Goal: Navigation & Orientation: Find specific page/section

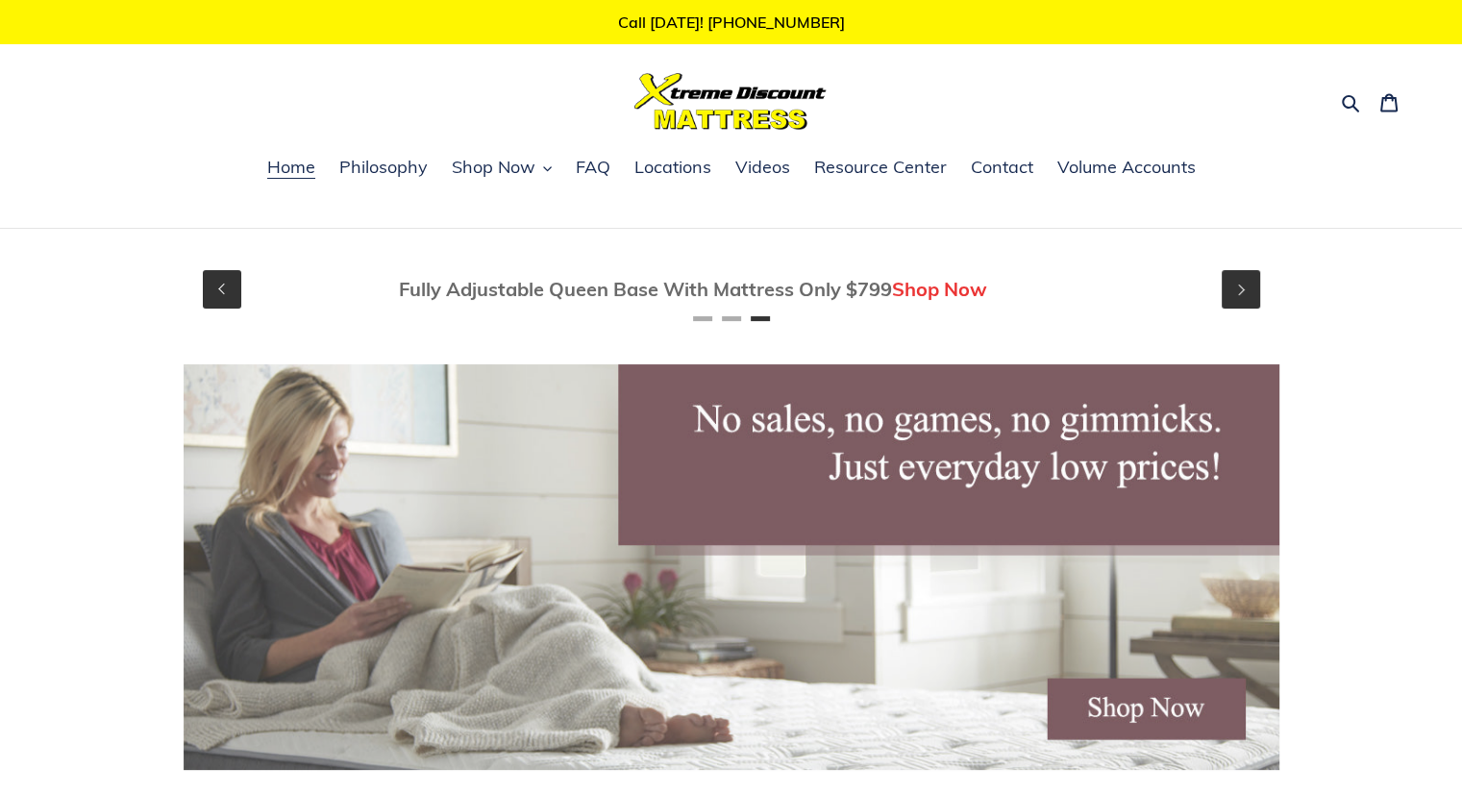
click at [742, 320] on div at bounding box center [732, 318] width 1096 height 5
click at [702, 315] on div "Twin Mattress (Coil Spring Unit) Only $69! Shop Now" at bounding box center [732, 289] width 1096 height 63
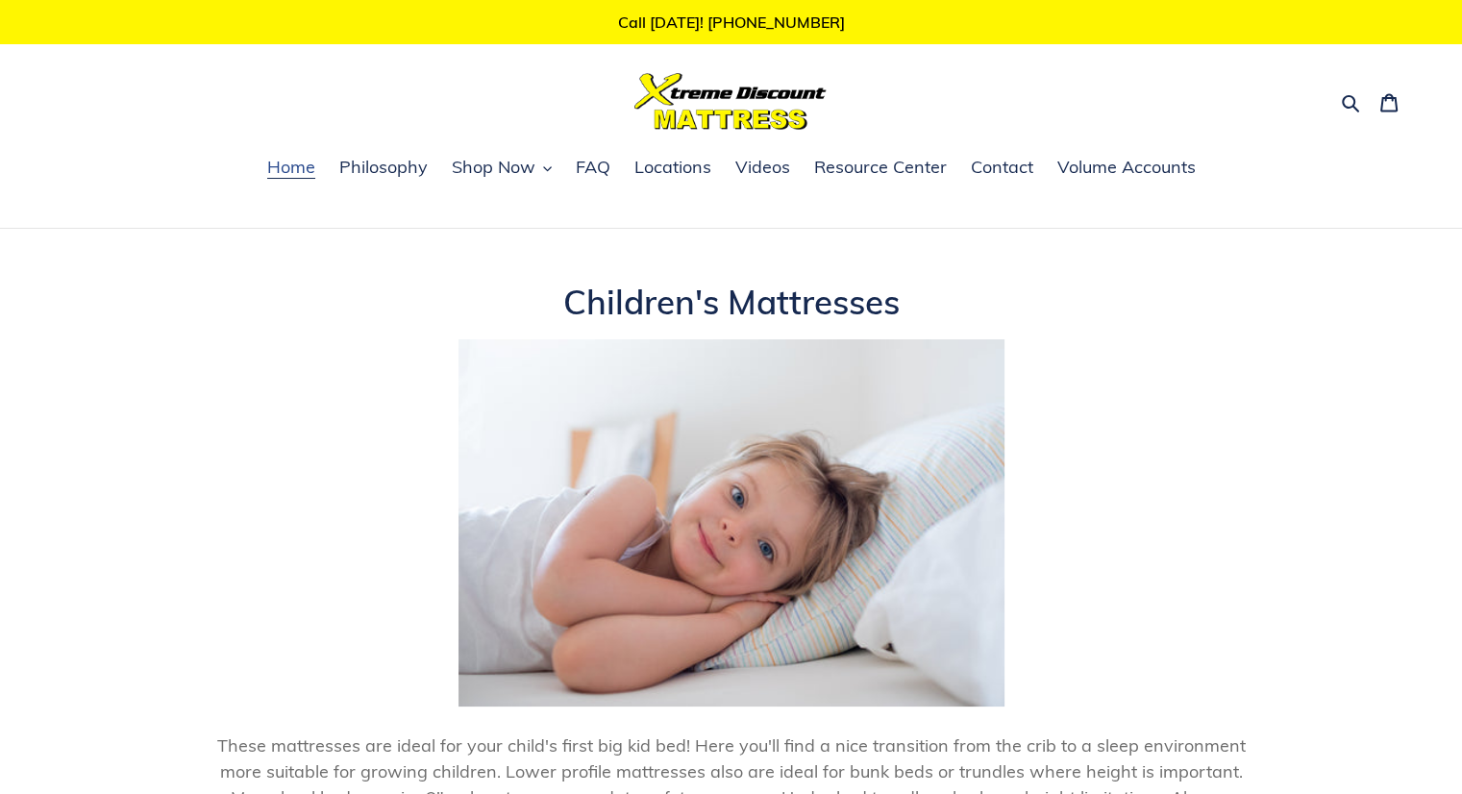
click at [289, 159] on span "Home" at bounding box center [291, 167] width 48 height 23
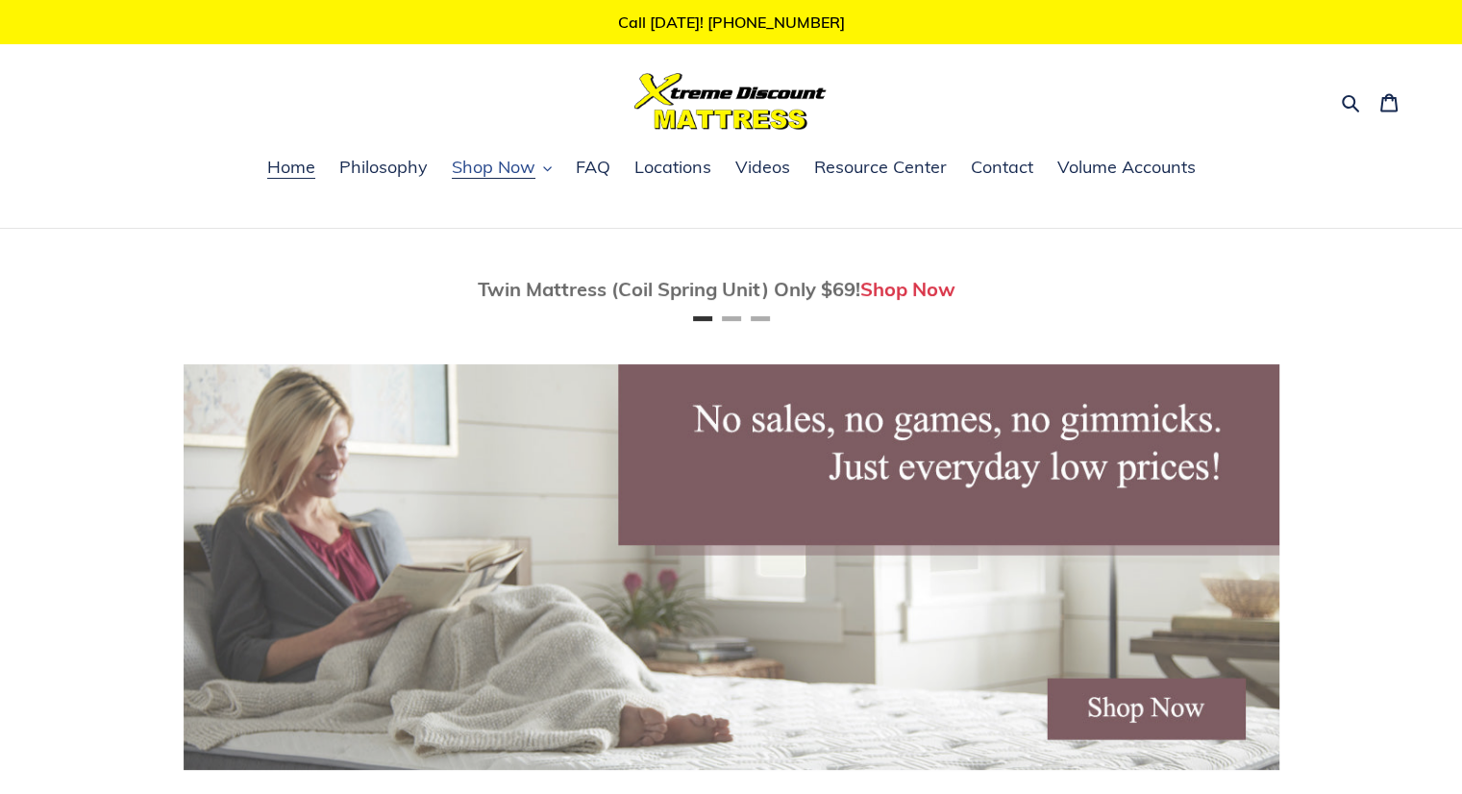
click at [531, 177] on span "Shop Now" at bounding box center [494, 167] width 84 height 23
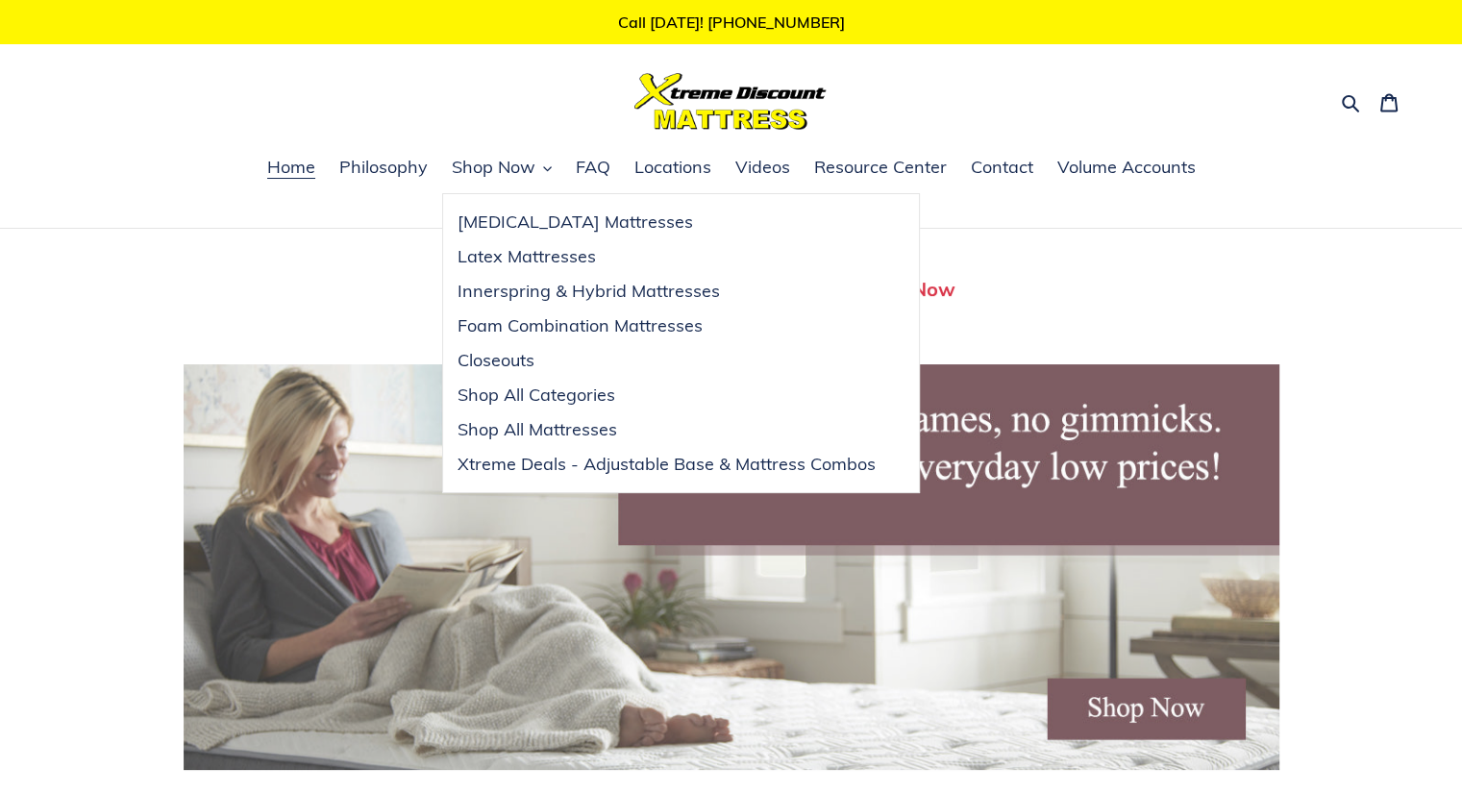
click at [541, 74] on h1 at bounding box center [731, 101] width 452 height 57
